Goal: Task Accomplishment & Management: Complete application form

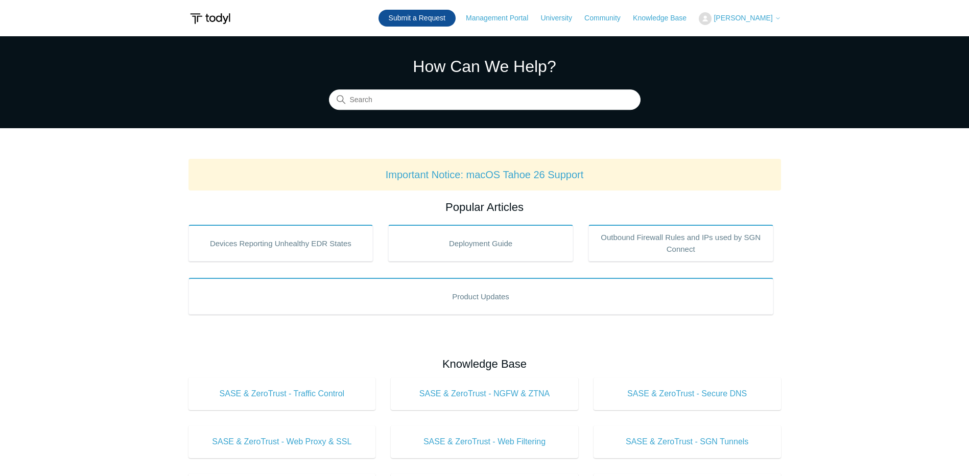
click at [412, 17] on link "Submit a Request" at bounding box center [416, 18] width 77 height 17
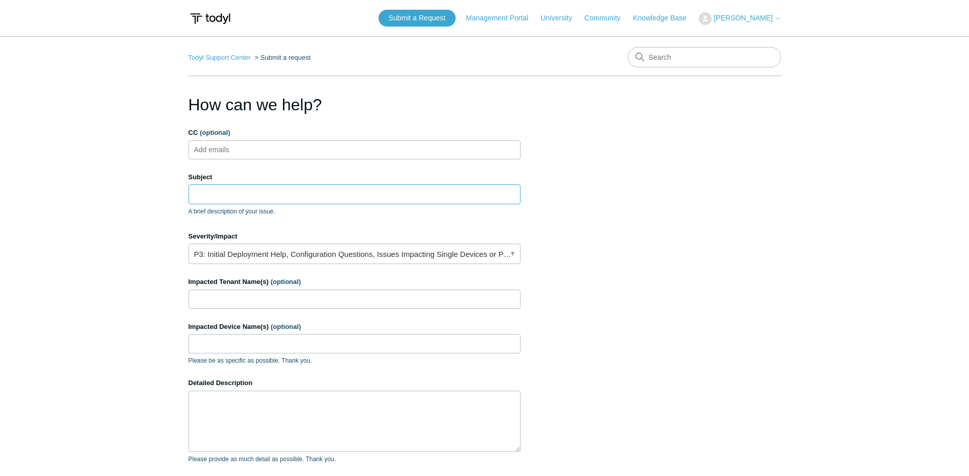
click at [260, 188] on input "Subject" at bounding box center [354, 193] width 332 height 19
click at [314, 414] on textarea "Detailed Description" at bounding box center [354, 421] width 332 height 61
paste textarea "Schwob Energy Services - Full tilt Office 365 Cloud-to-Cloud Missing Permission…"
click at [312, 409] on textarea "Schwob Energy Services - Full tilt Office 365 Cloud-to-Cloud Missing Permission…" at bounding box center [354, 421] width 332 height 61
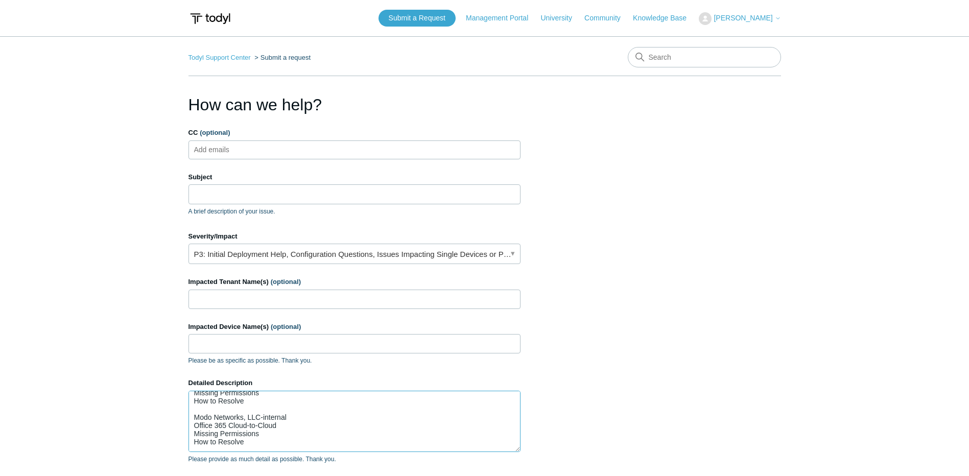
drag, startPoint x: 256, startPoint y: 443, endPoint x: 185, endPoint y: 448, distance: 71.2
click at [185, 448] on main "Todyl Support Center Submit a request How can we help? CC (optional) Add emails…" at bounding box center [484, 299] width 969 height 527
click at [242, 412] on textarea "Schwob Energy Services - Full tilt Office 365 Cloud-to-Cloud Missing Permission…" at bounding box center [354, 421] width 332 height 61
drag, startPoint x: 250, startPoint y: 409, endPoint x: 158, endPoint y: 410, distance: 91.4
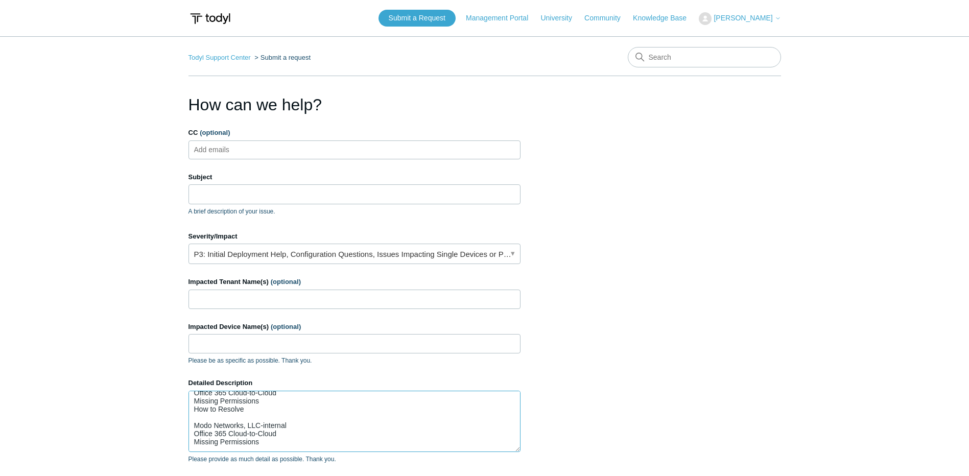
click at [158, 410] on main "Todyl Support Center Submit a request How can we help? CC (optional) Add emails…" at bounding box center [484, 299] width 969 height 527
type textarea "Schwob Energy Services - Full tilt Office 365 Cloud-to-Cloud Missing Permission…"
click at [301, 253] on link "P3: Initial Deployment Help, Configuration Questions, Issues Impacting Single D…" at bounding box center [354, 254] width 332 height 20
click at [291, 187] on input "Subject" at bounding box center [354, 193] width 332 height 19
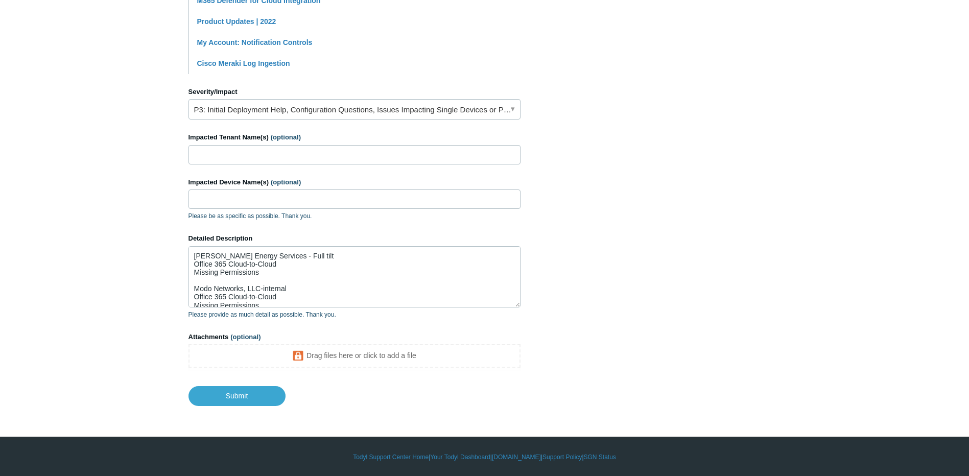
scroll to position [394, 0]
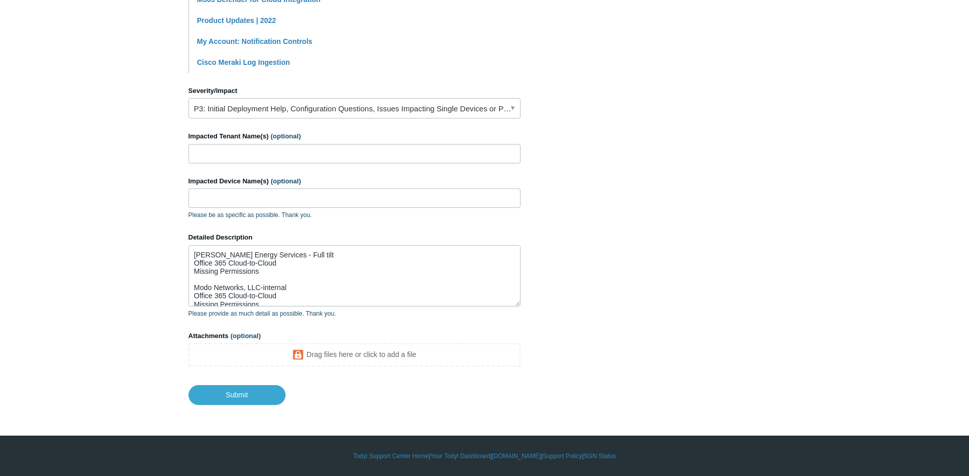
type input "Unhealthy integrations alerts but still healthy"
click at [287, 248] on textarea "Schwob Energy Services - Full tilt Office 365 Cloud-to-Cloud Missing Permission…" at bounding box center [354, 275] width 332 height 61
click at [199, 258] on textarea "Schwob Energy Services - Full tilt Office 365 Cloud-to-Cloud Missing Permission…" at bounding box center [354, 275] width 332 height 61
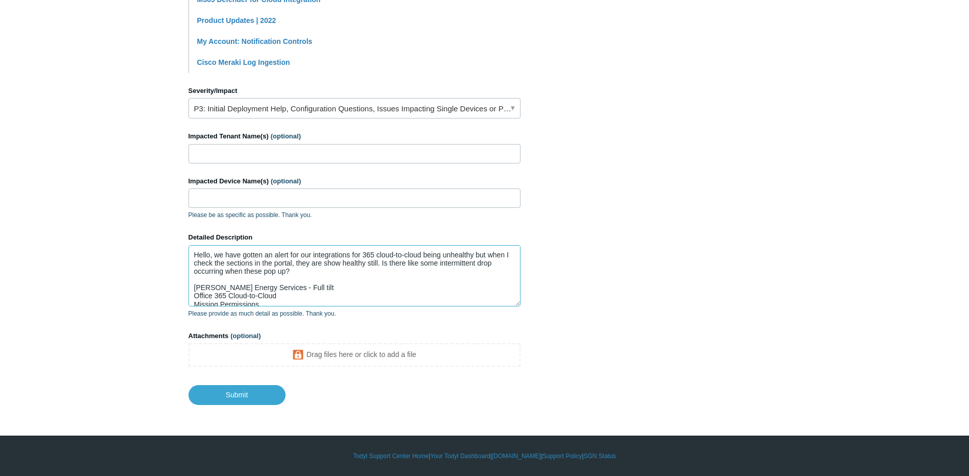
type textarea "Hello, we have gotten an alert for our integrations for 365 cloud-to-cloud bein…"
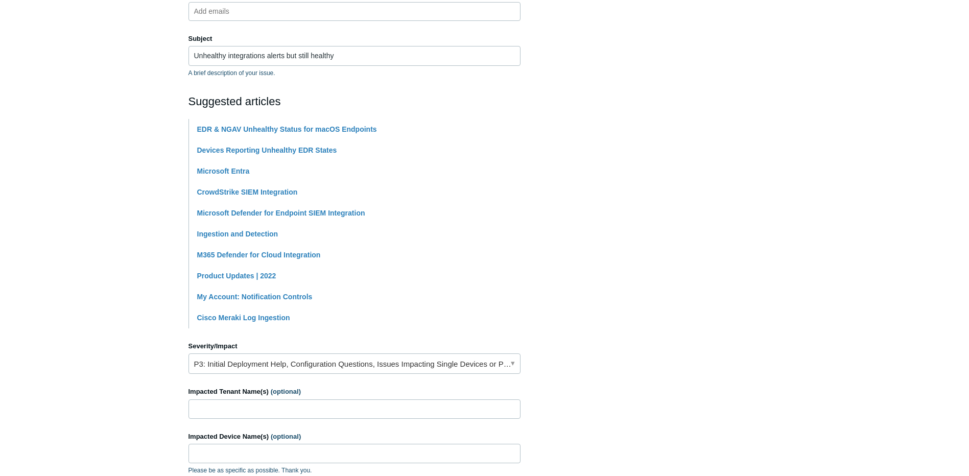
scroll to position [429, 0]
